Goal: Task Accomplishment & Management: Manage account settings

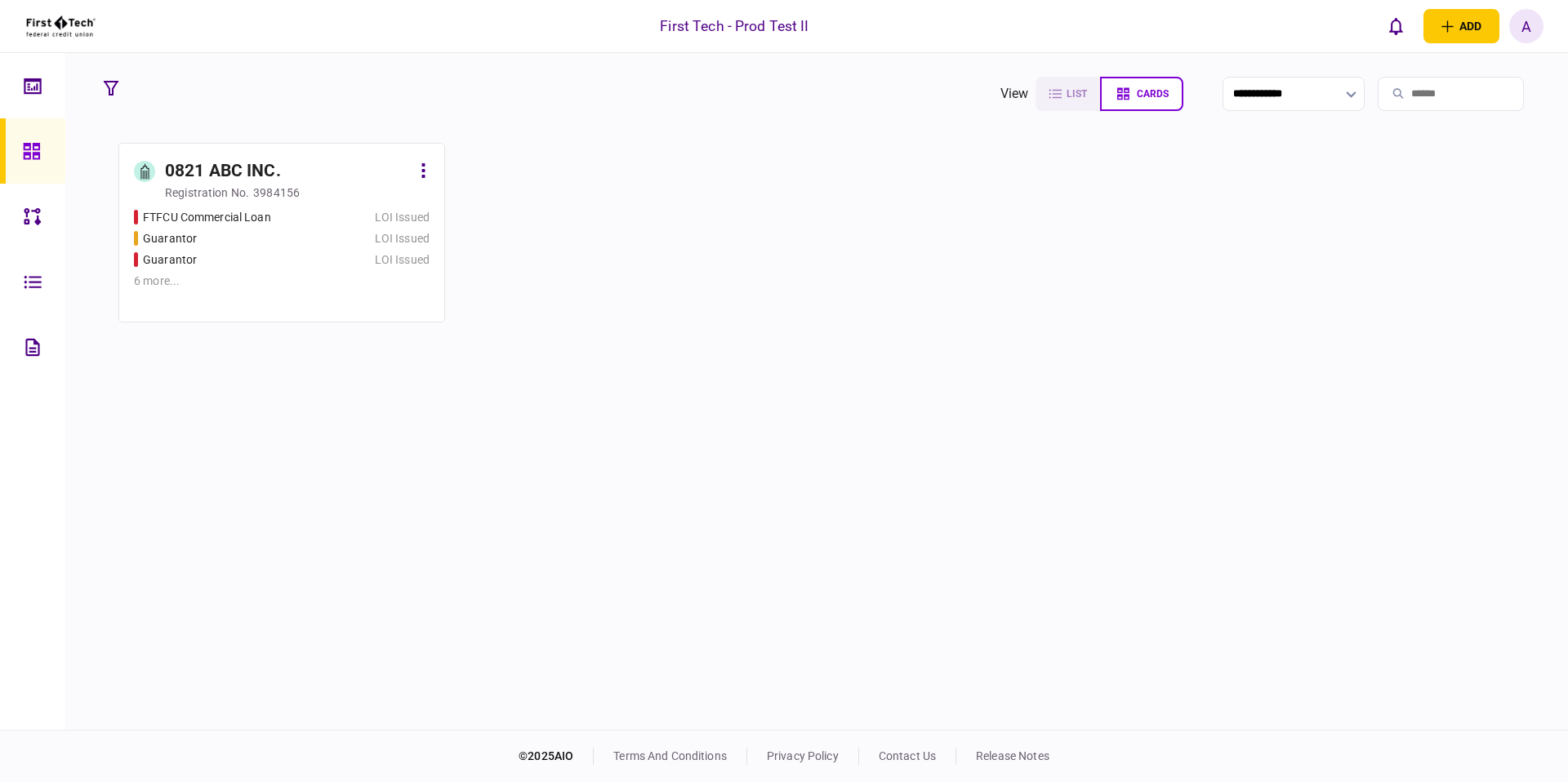
click at [229, 167] on div "0821 ABC INC." at bounding box center [223, 171] width 116 height 26
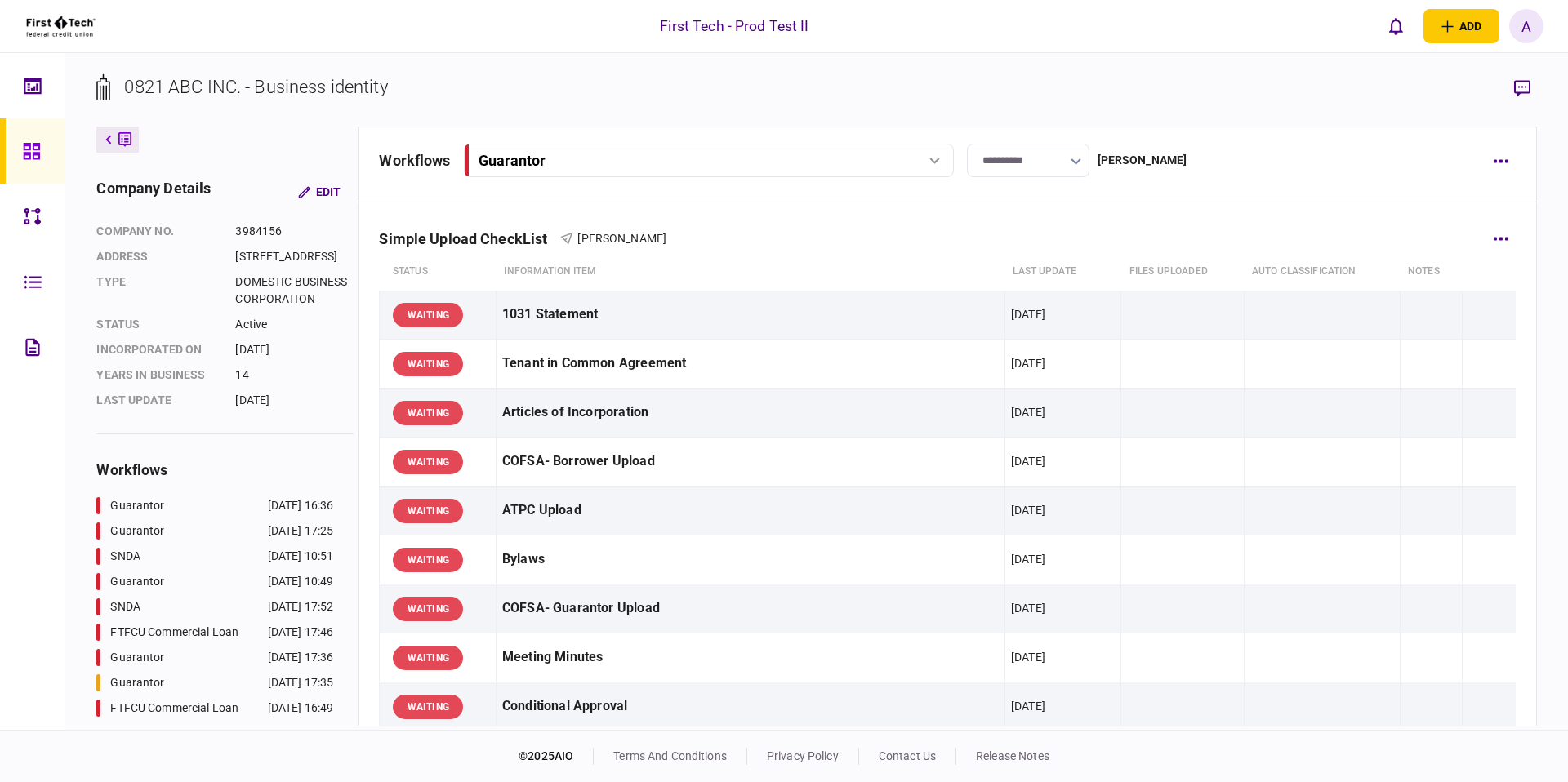
click at [760, 228] on div "Simple Upload CheckList [PERSON_NAME]" at bounding box center [947, 228] width 1136 height 50
click at [1501, 242] on button "button" at bounding box center [1501, 238] width 29 height 29
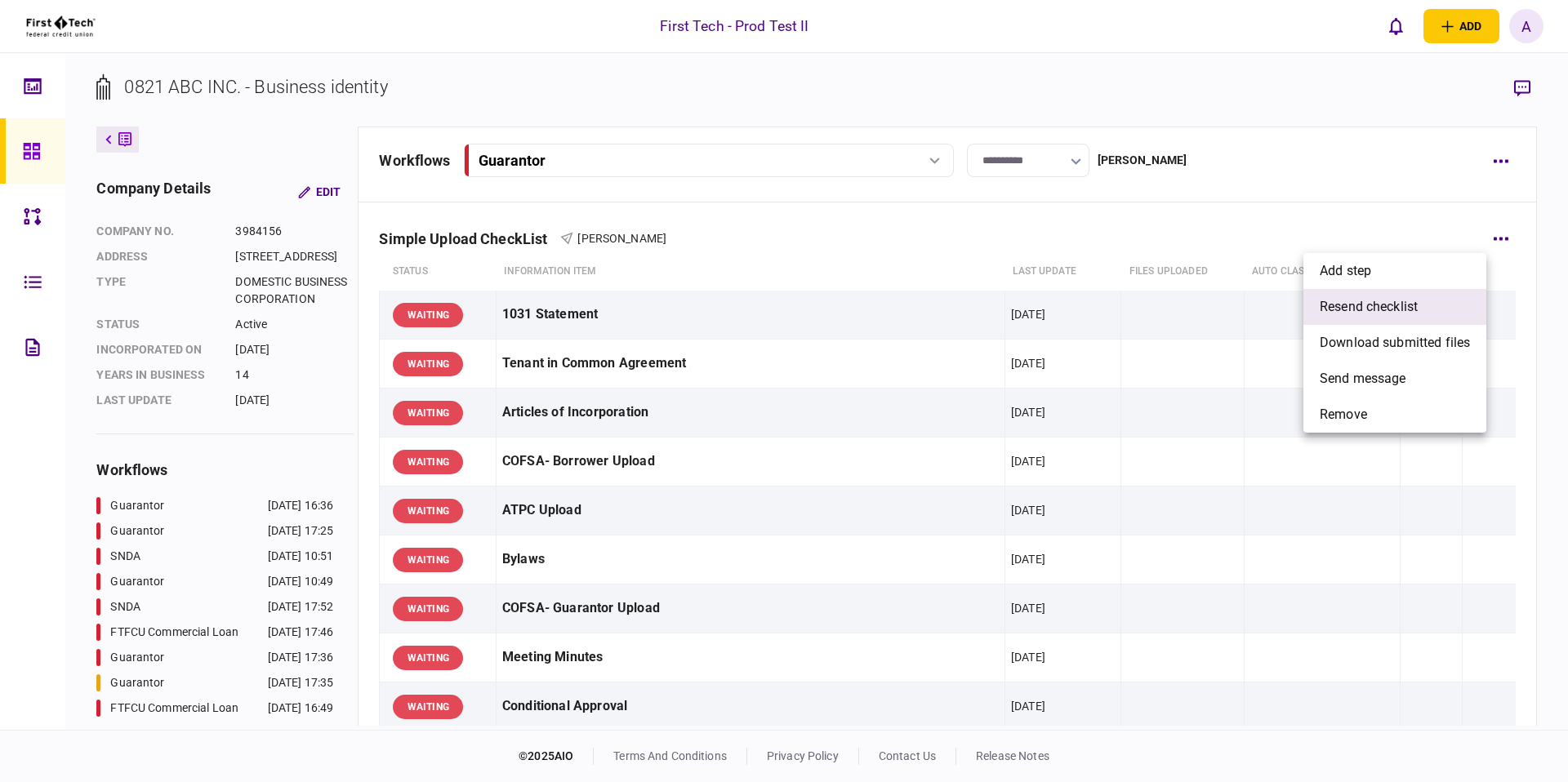
click at [1435, 294] on li "resend checklist" at bounding box center [1395, 307] width 183 height 36
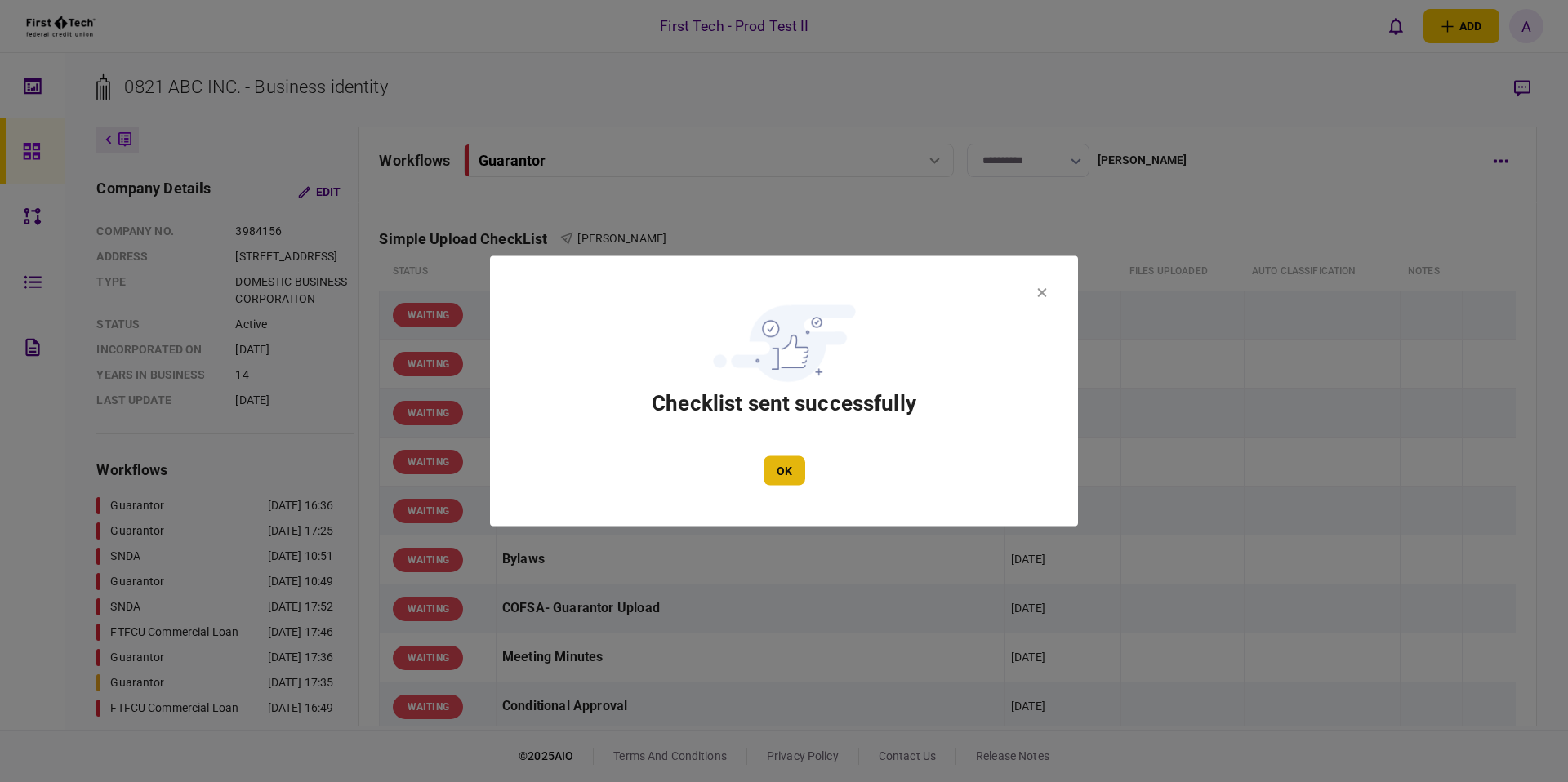
click at [777, 478] on button "OK" at bounding box center [784, 471] width 42 height 29
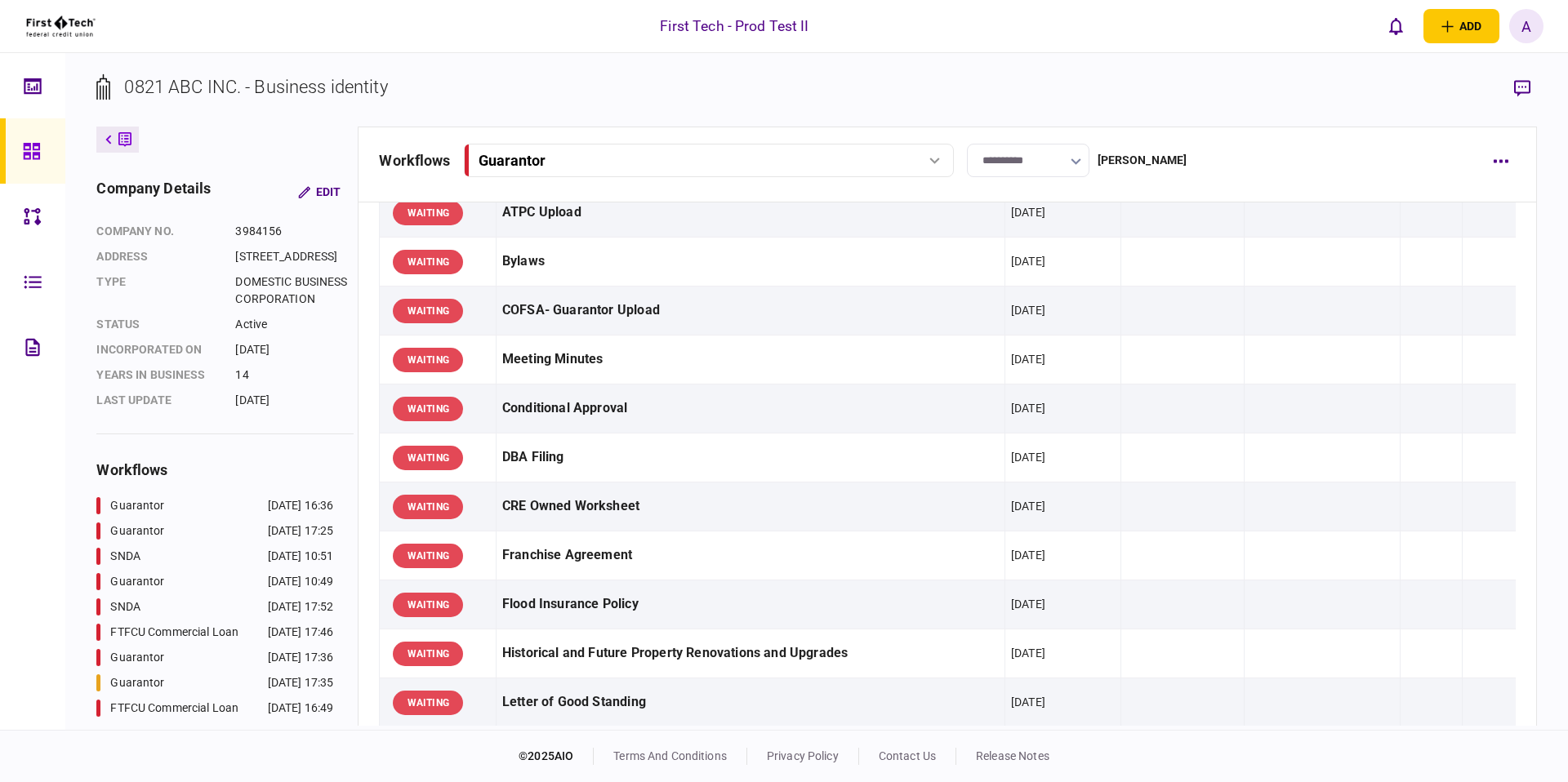
scroll to position [181, 0]
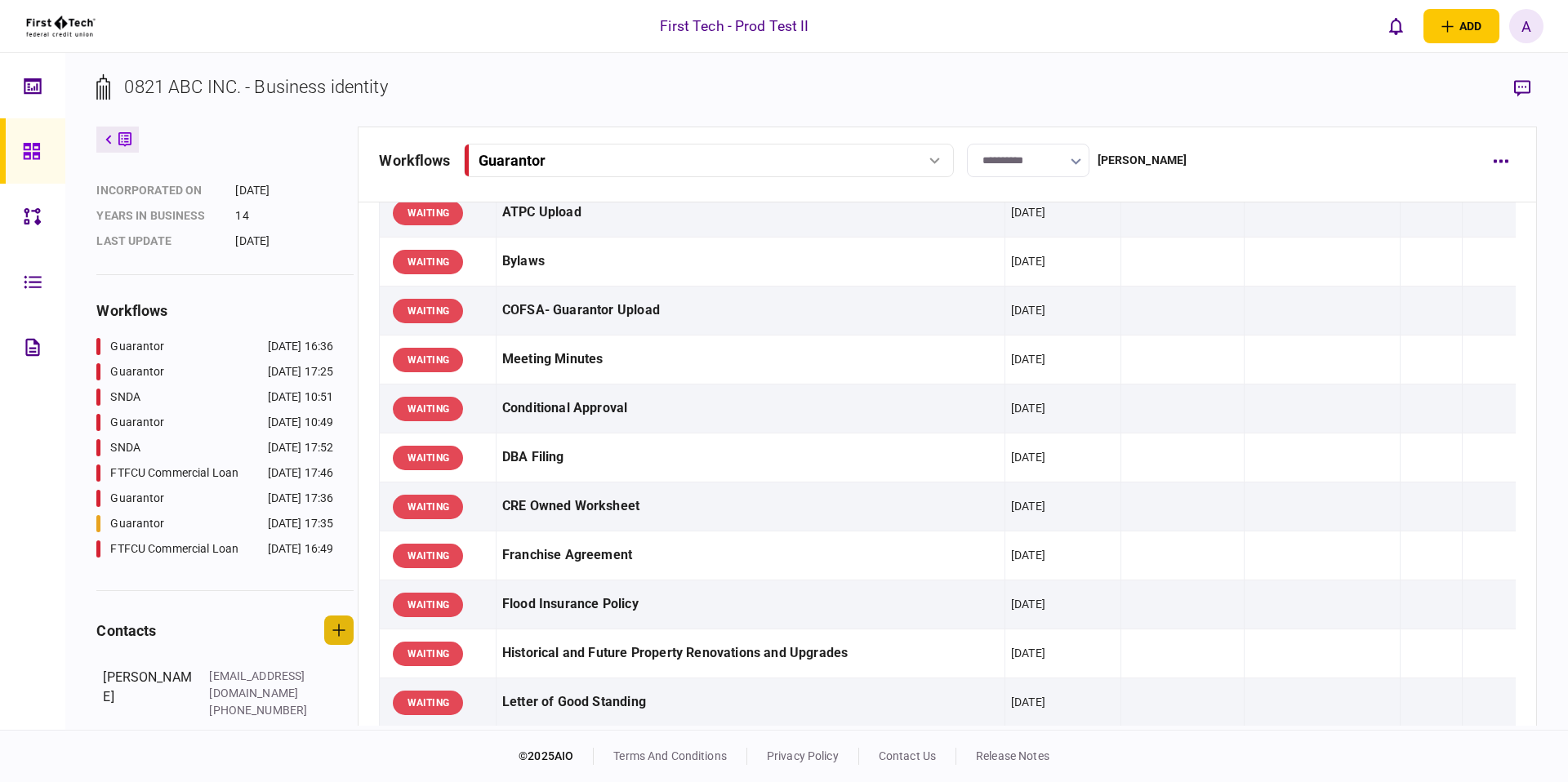
click at [345, 637] on icon "button" at bounding box center [339, 630] width 13 height 13
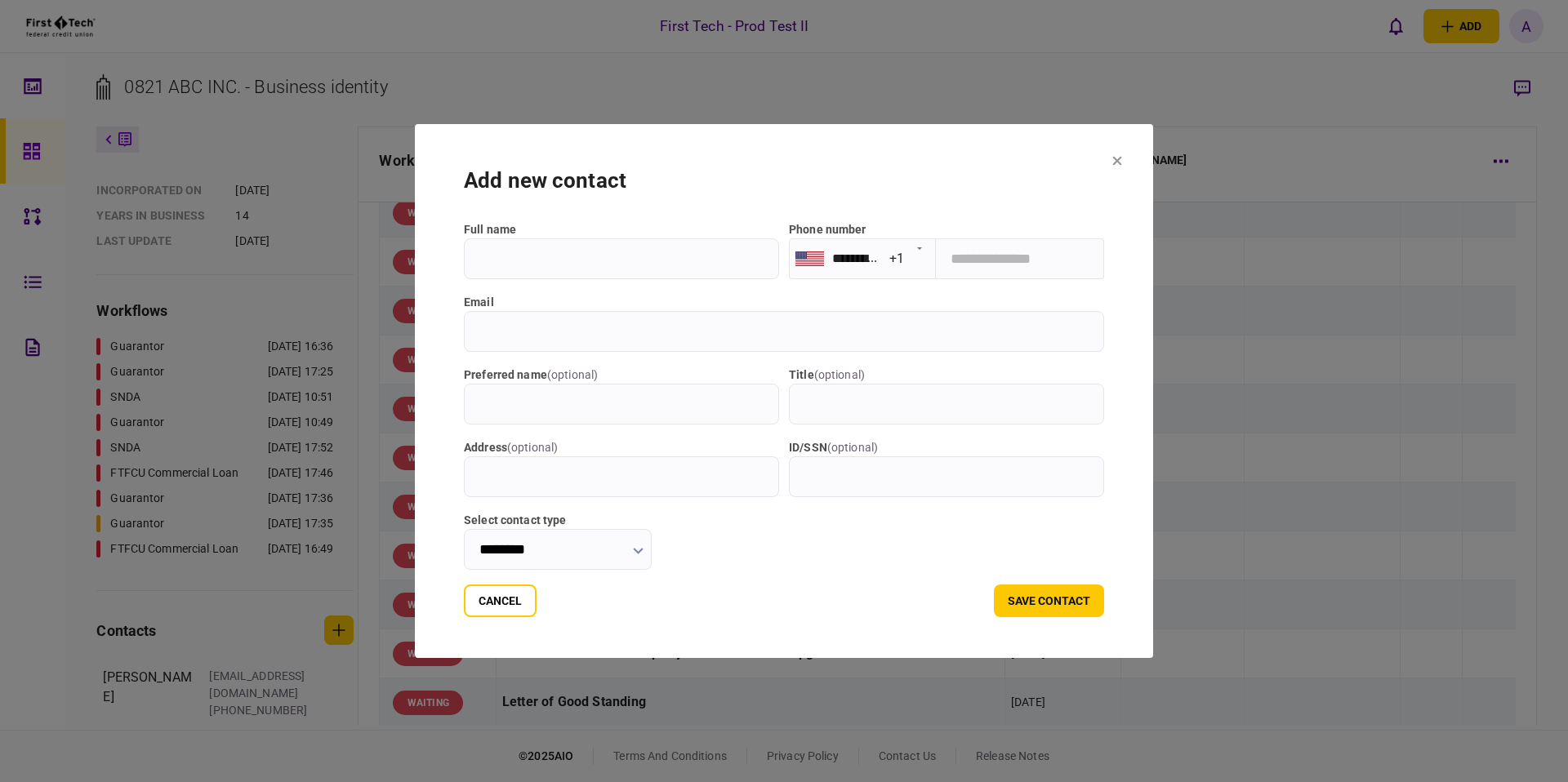
click at [627, 254] on input "full name" at bounding box center [621, 259] width 315 height 41
type input "*****"
click at [608, 318] on input "email" at bounding box center [784, 331] width 640 height 41
type input "**********"
click at [1022, 601] on button "save contact" at bounding box center [1049, 601] width 110 height 33
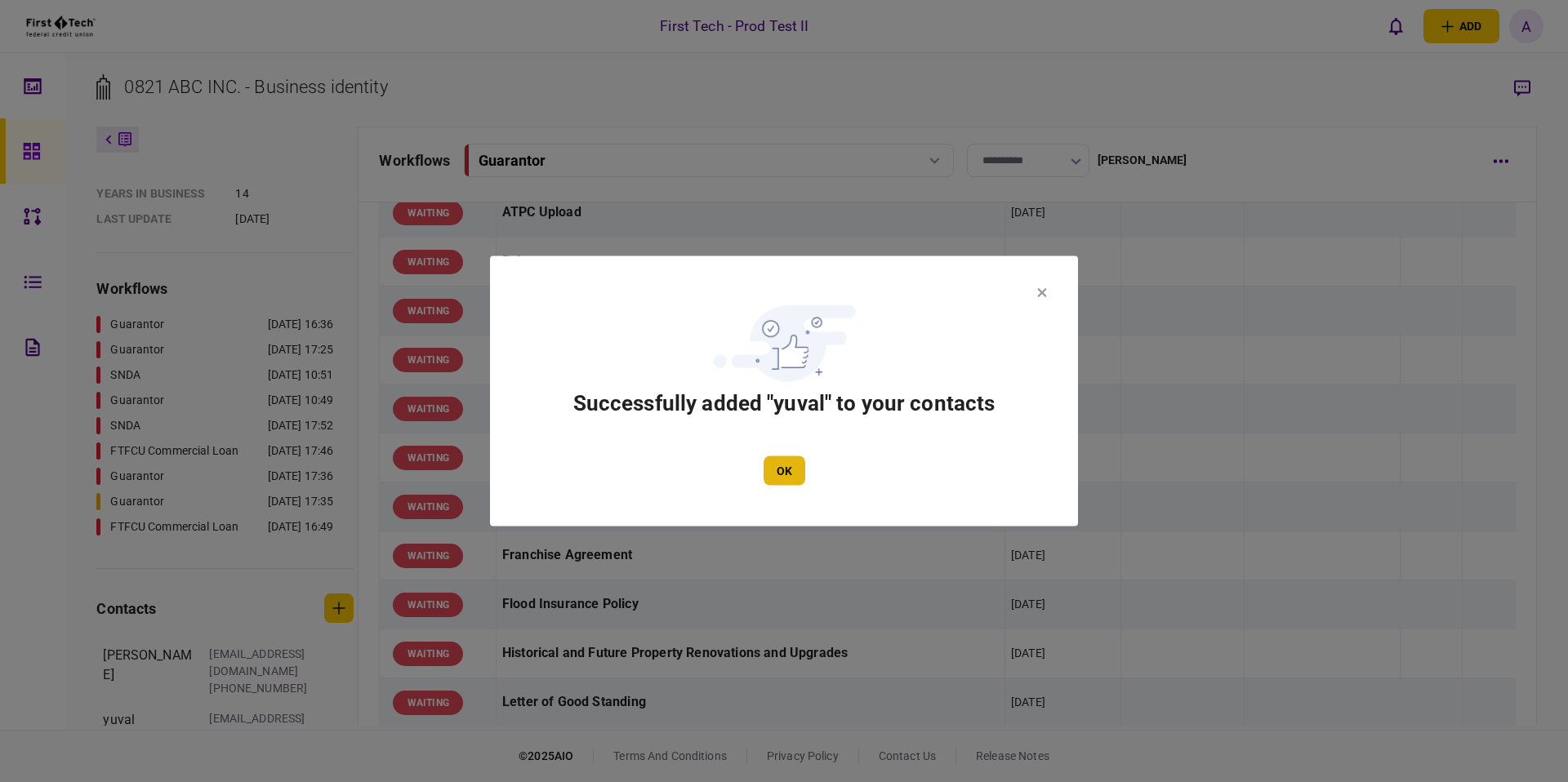
click at [793, 467] on button "OK" at bounding box center [784, 471] width 42 height 29
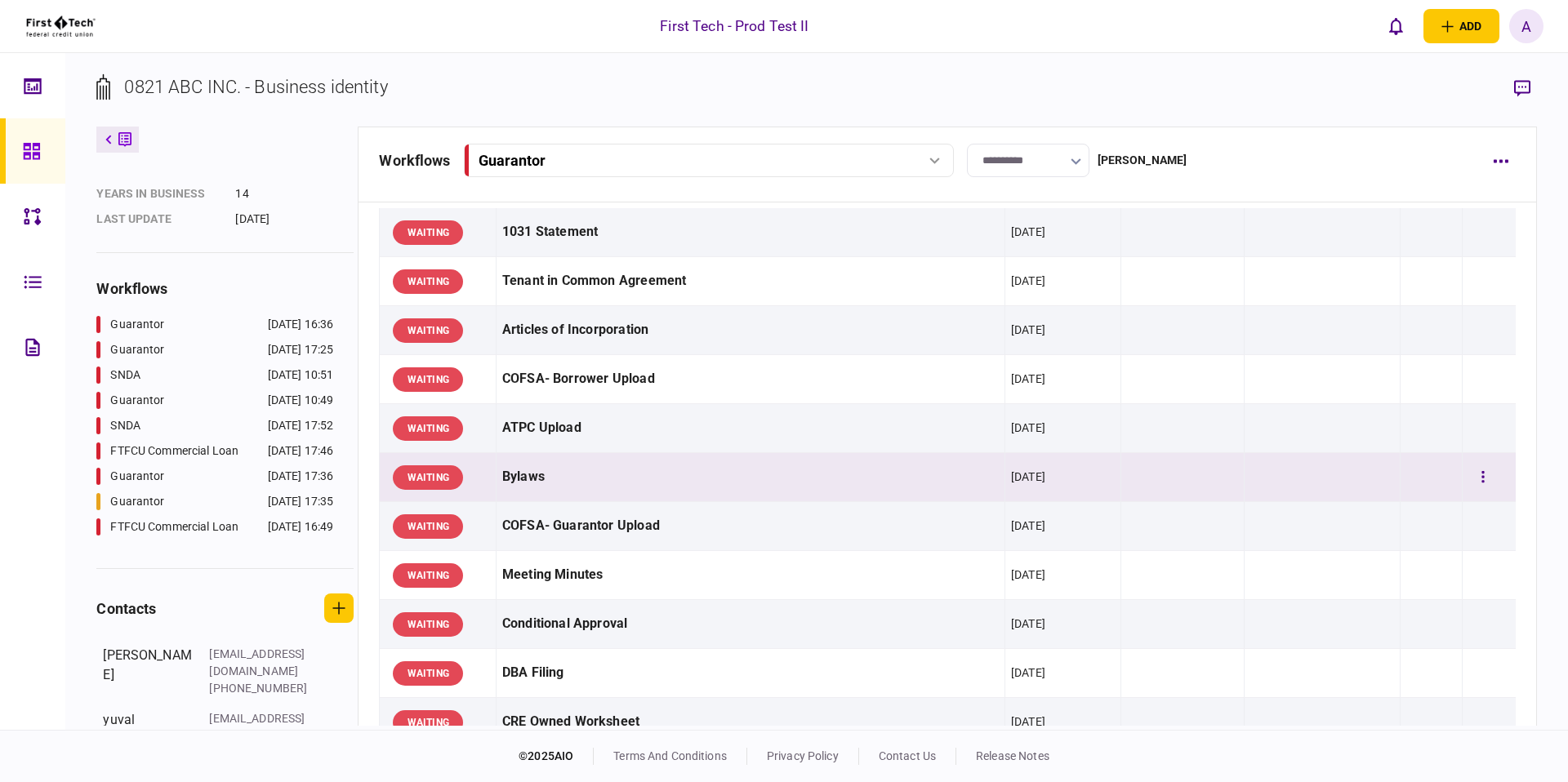
scroll to position [0, 0]
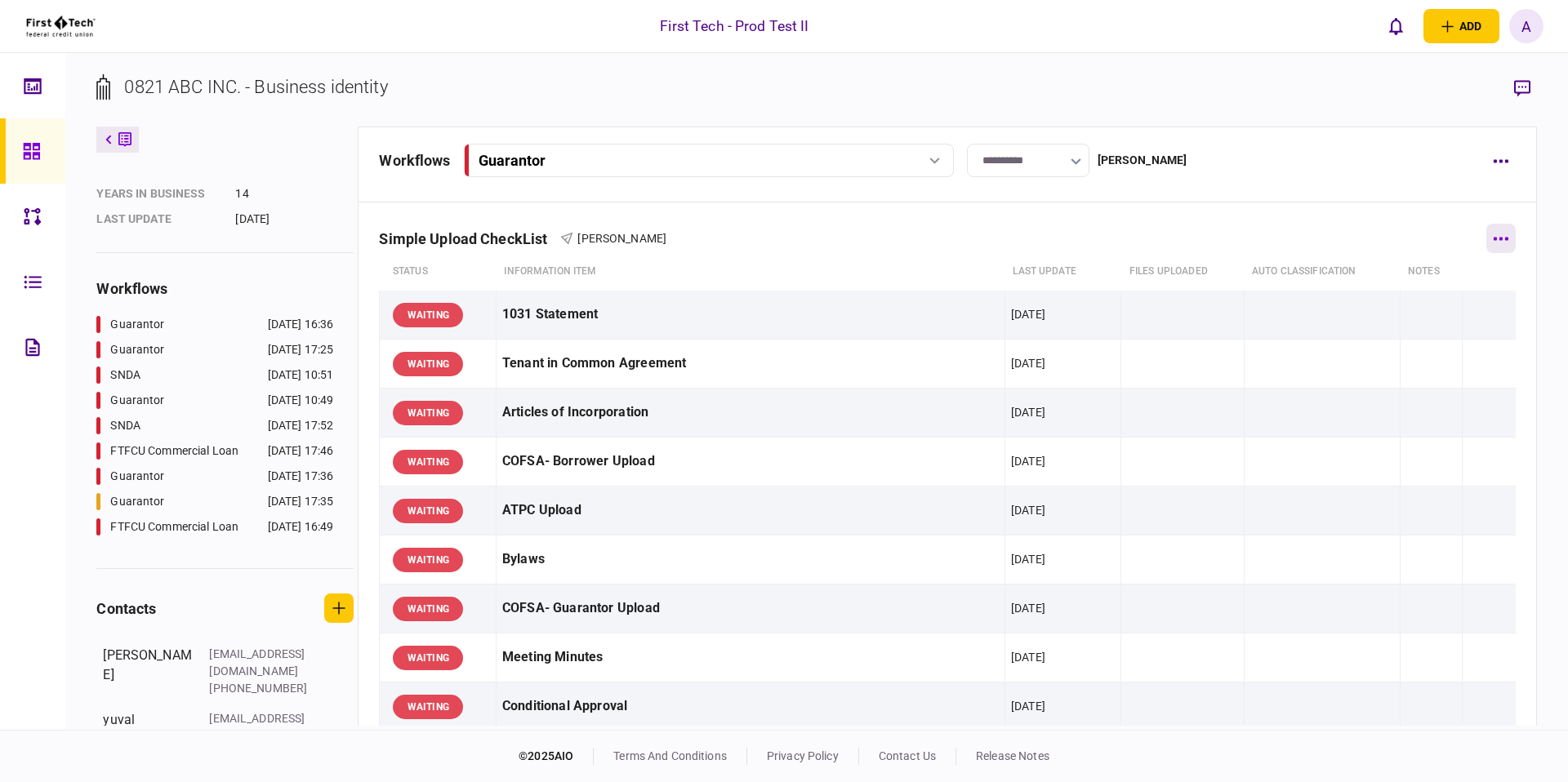
click at [1508, 242] on button "button" at bounding box center [1501, 238] width 29 height 29
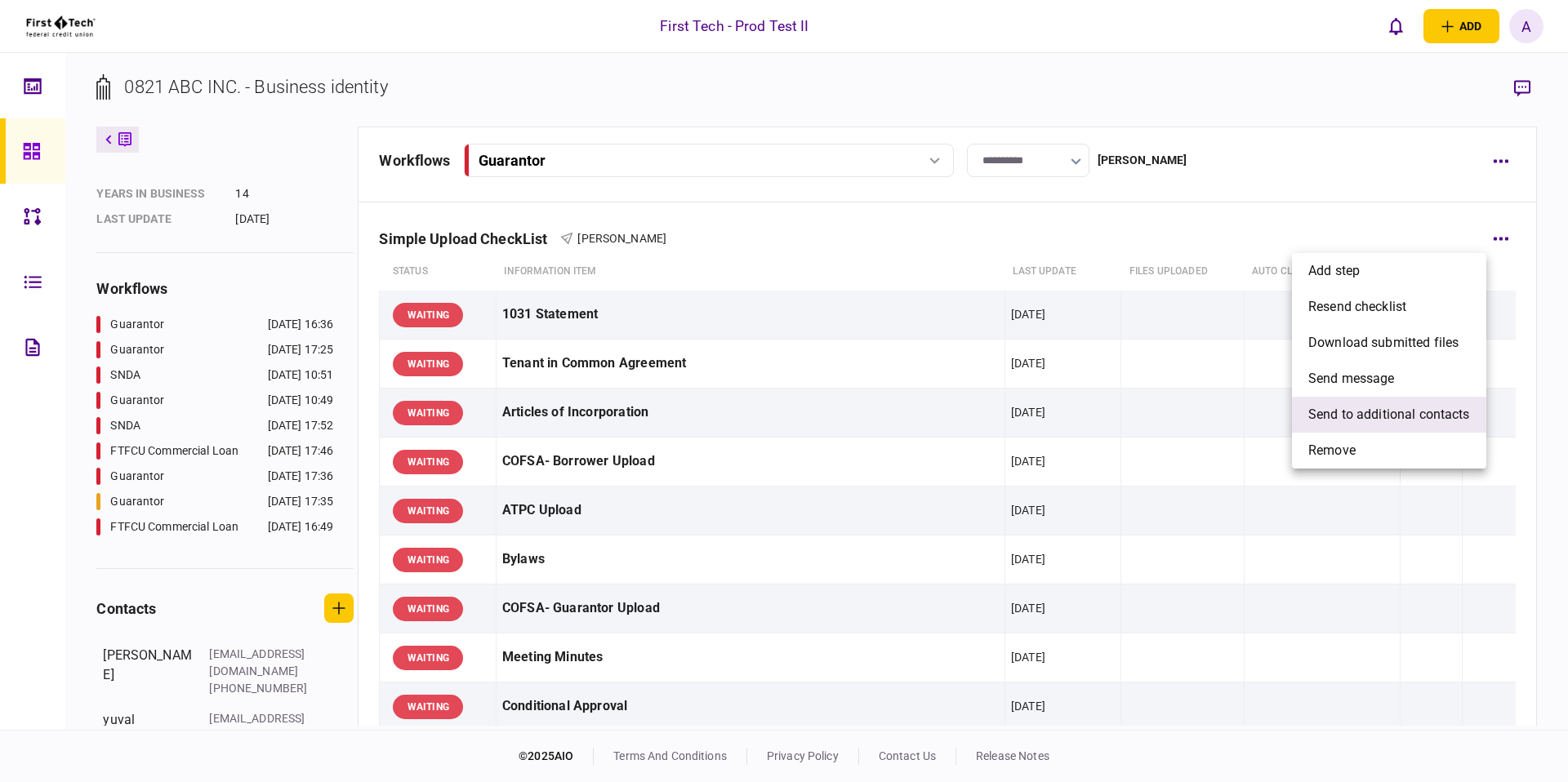
click at [1388, 405] on span "send to additional contacts" at bounding box center [1389, 415] width 162 height 20
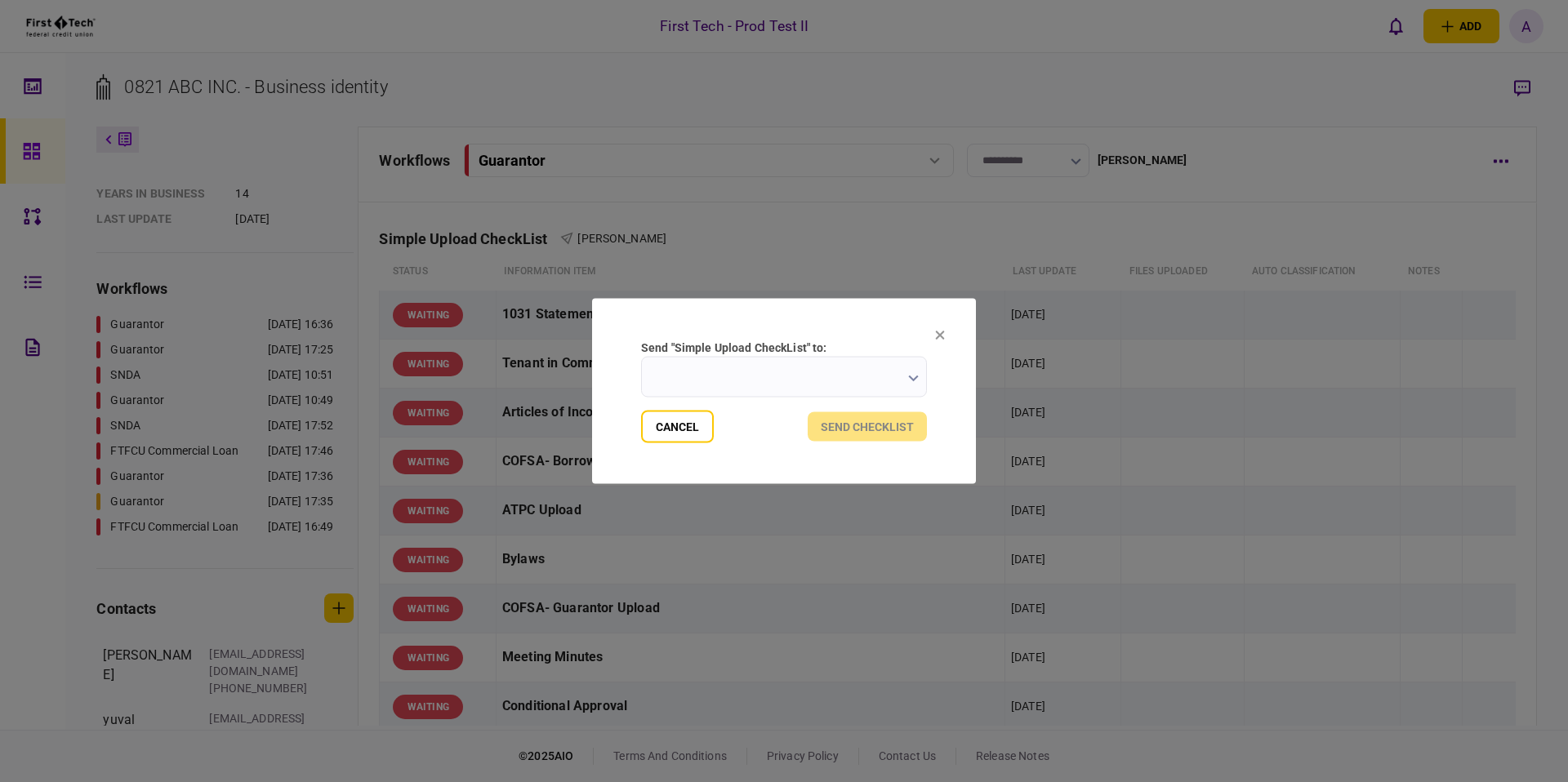
click at [826, 377] on input "send "Simple Upload CheckList" to:" at bounding box center [784, 377] width 286 height 41
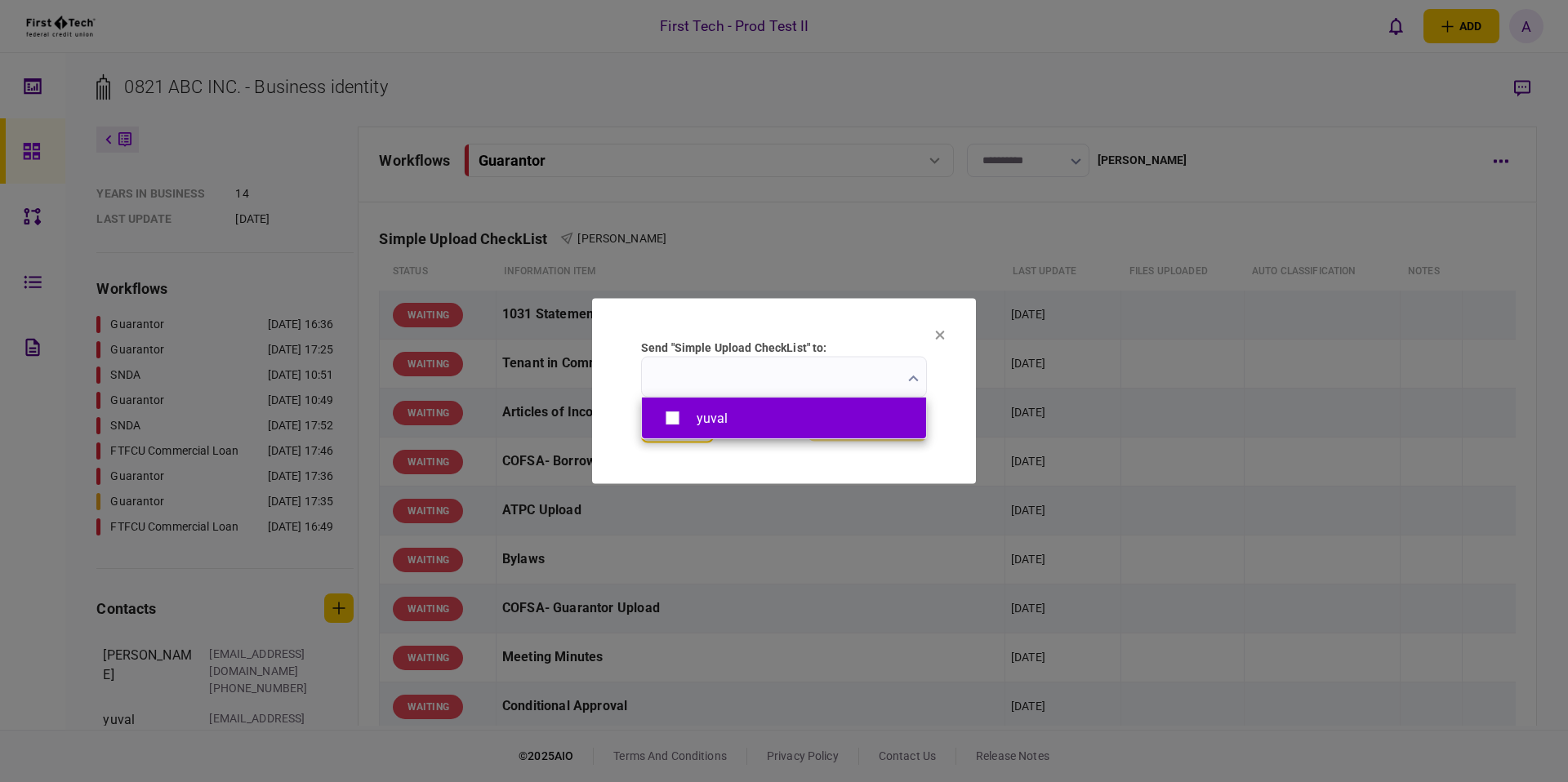
click at [756, 413] on div "yuval" at bounding box center [784, 418] width 252 height 29
type input "*****"
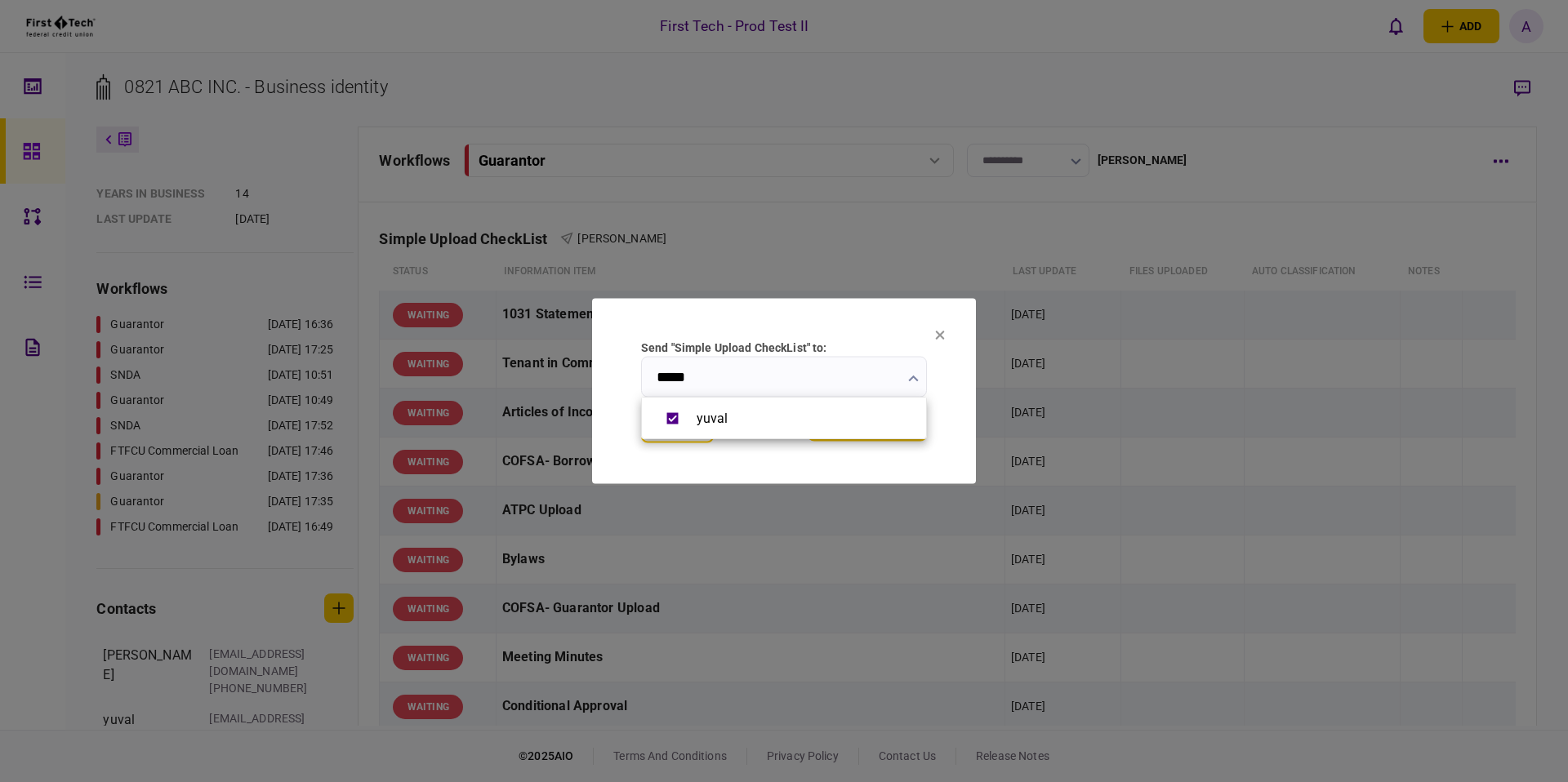
click at [733, 467] on div at bounding box center [784, 391] width 1568 height 782
click at [849, 439] on button "send checklist" at bounding box center [867, 427] width 119 height 29
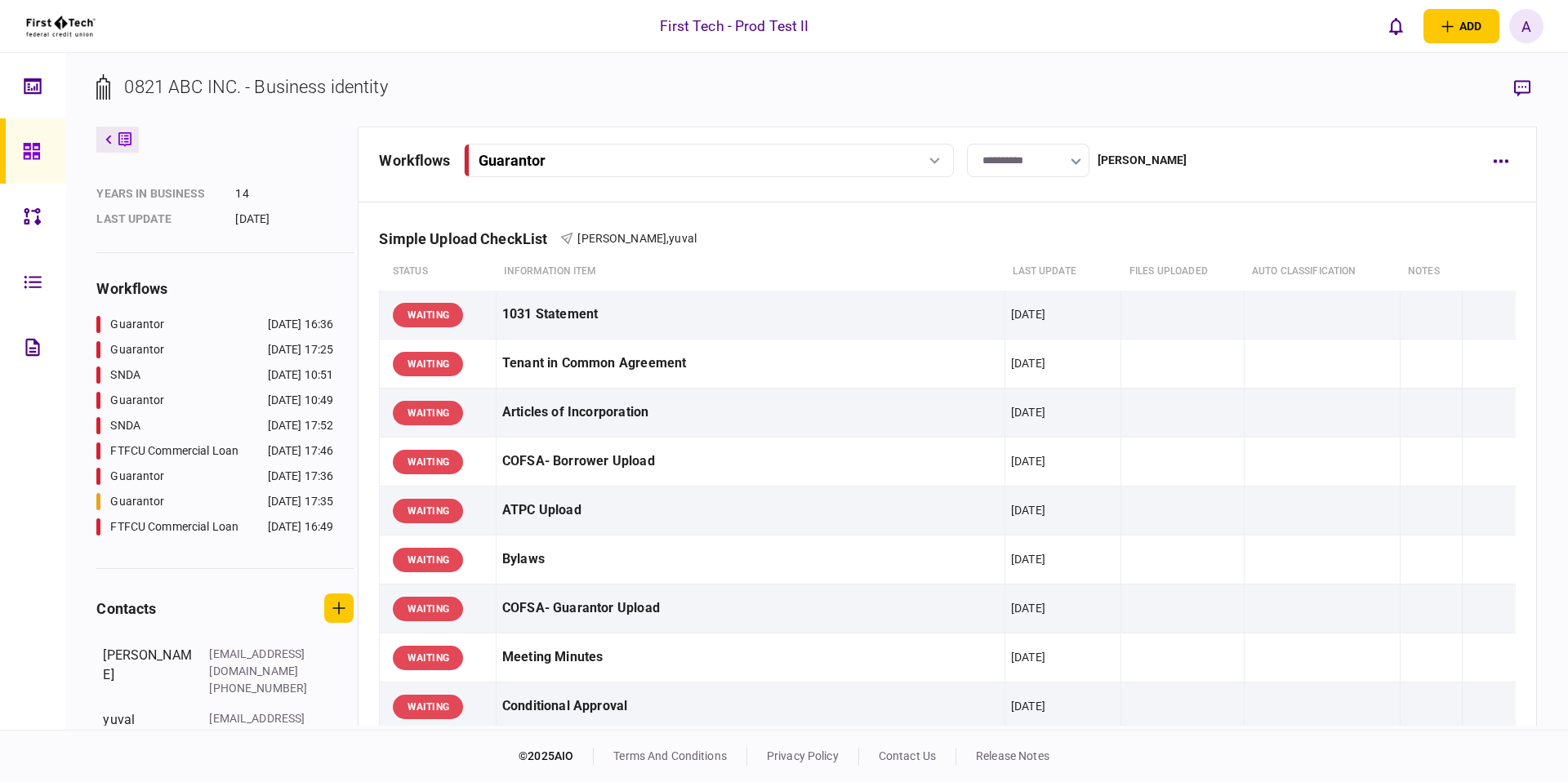
scroll to position [224, 0]
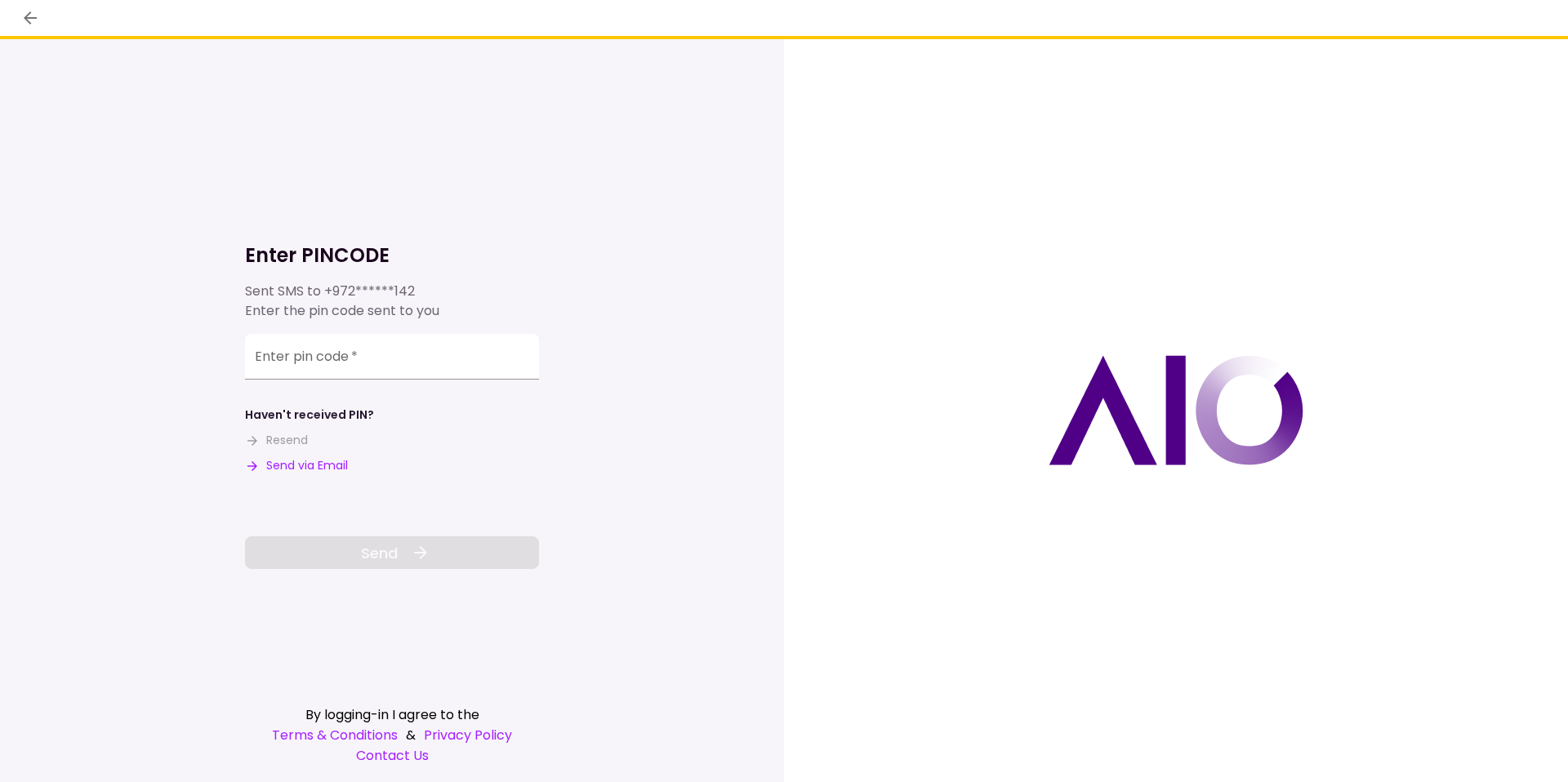
click at [258, 362] on input "Enter pin code   *" at bounding box center [392, 357] width 294 height 46
type input "******"
click at [340, 559] on button "Send" at bounding box center [392, 553] width 294 height 33
